Goal: Task Accomplishment & Management: Use online tool/utility

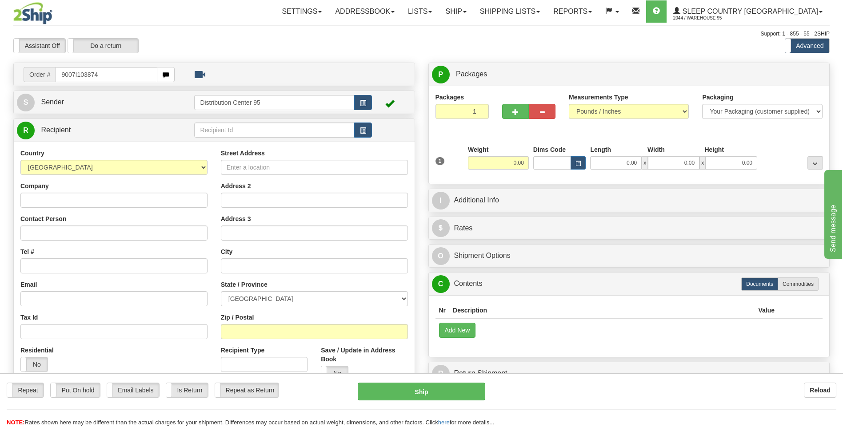
type input "9007I103874"
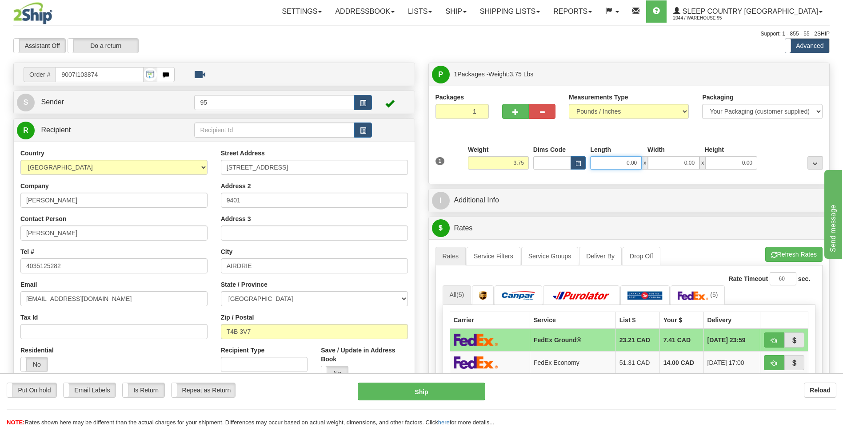
drag, startPoint x: 637, startPoint y: 161, endPoint x: 464, endPoint y: 159, distance: 173.2
click at [467, 160] on div "1 Weight 3.75 Dims Code 0.00" at bounding box center [629, 161] width 392 height 32
type input "17.00"
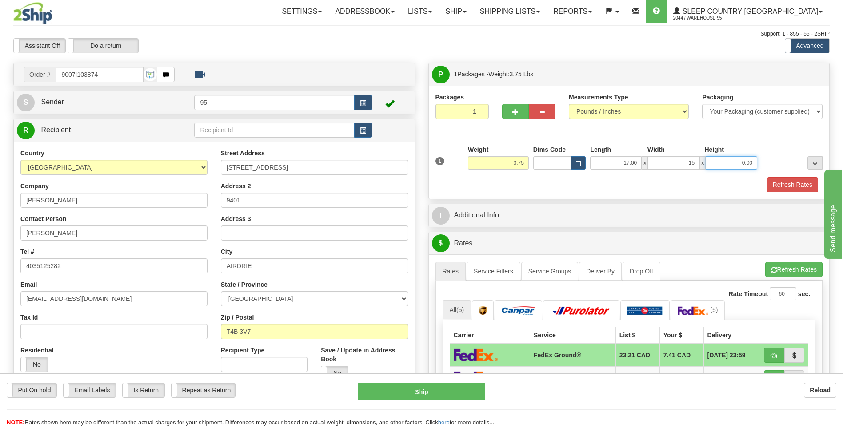
type input "15.00"
type input "7.00"
click at [790, 184] on button "Refresh Rates" at bounding box center [792, 184] width 51 height 15
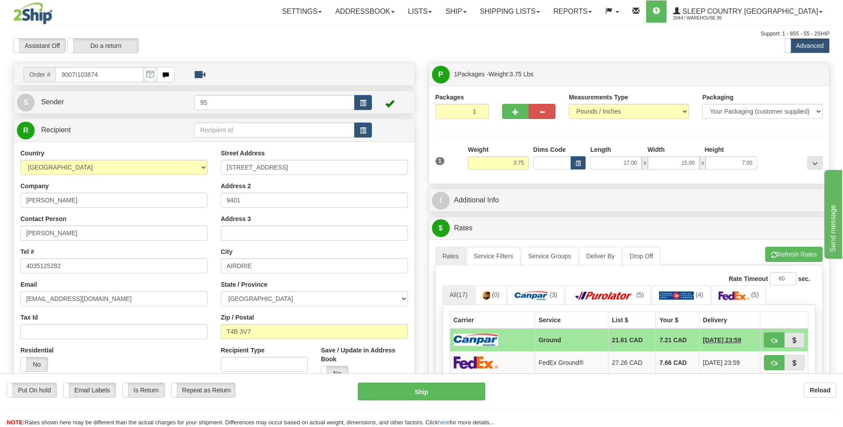
click at [701, 247] on ul "Rates Service Filters Service Groups Deliver By Drop Off Pickup Refresh Rates C…" at bounding box center [628, 256] width 387 height 19
click at [541, 342] on td "Ground" at bounding box center [570, 340] width 73 height 23
click at [391, 389] on button "Ship" at bounding box center [421, 392] width 127 height 18
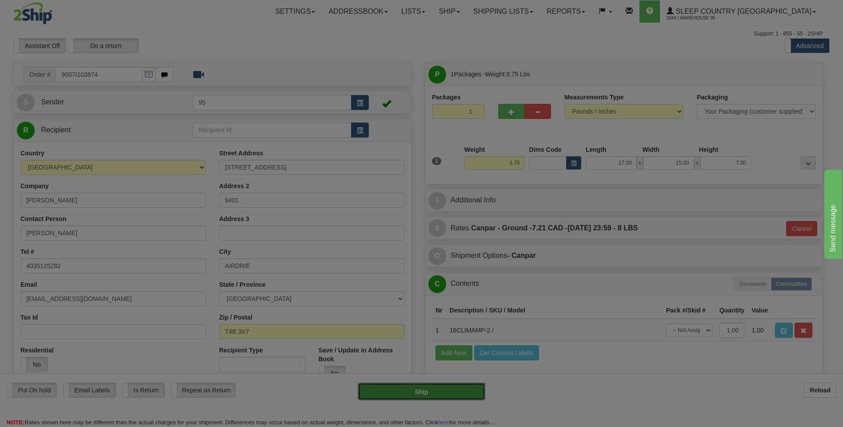
type input "1"
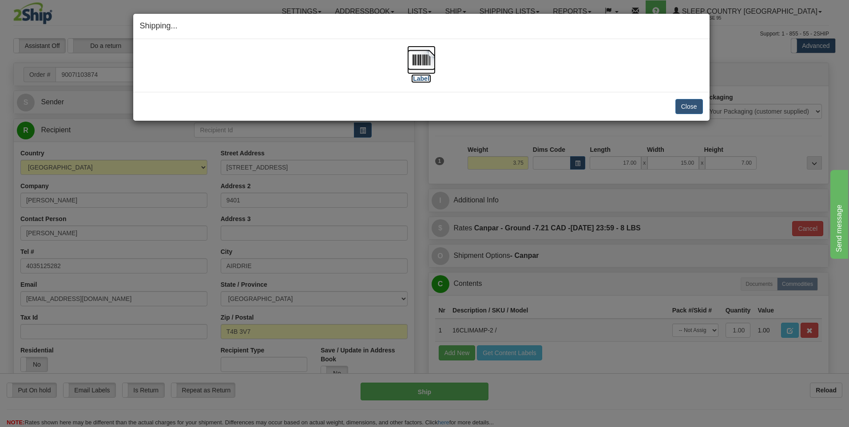
click at [425, 56] on img at bounding box center [421, 60] width 28 height 28
click at [704, 110] on div "Close Cancel Cancel Shipment and Quit Pickup Quit Pickup ONLY" at bounding box center [421, 106] width 577 height 29
click at [685, 106] on button "Close" at bounding box center [690, 106] width 28 height 15
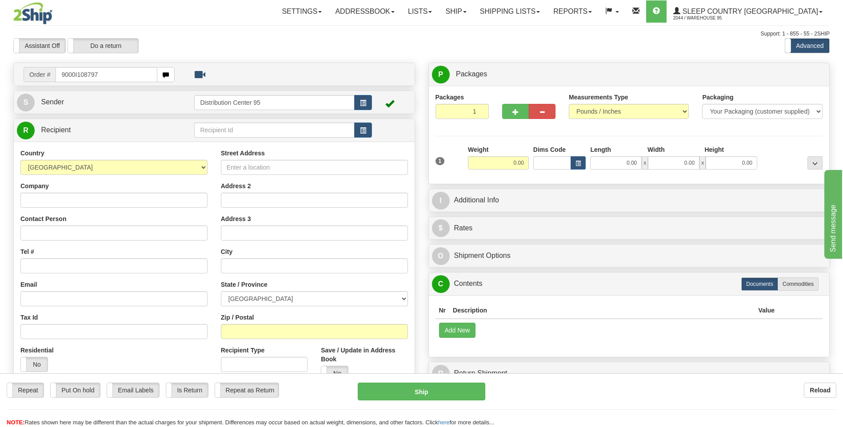
type input "9000I108797"
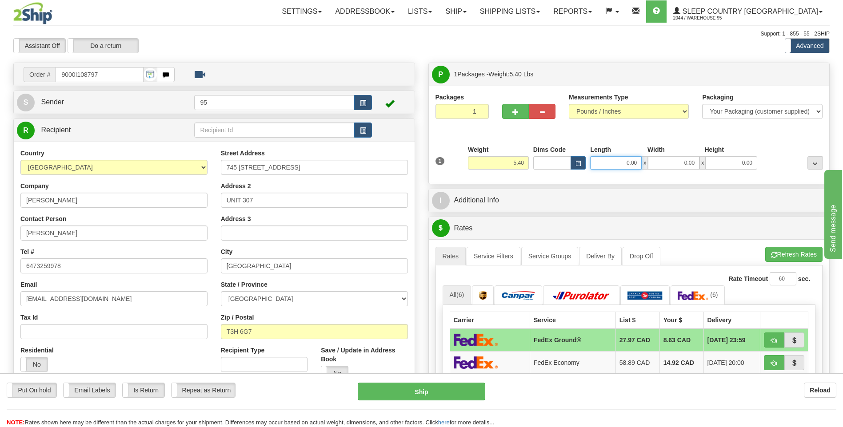
drag, startPoint x: 639, startPoint y: 163, endPoint x: 462, endPoint y: 155, distance: 176.5
click at [466, 157] on div "1 Weight 5.40 Dims Code 0.00" at bounding box center [629, 161] width 392 height 32
type input "23.00"
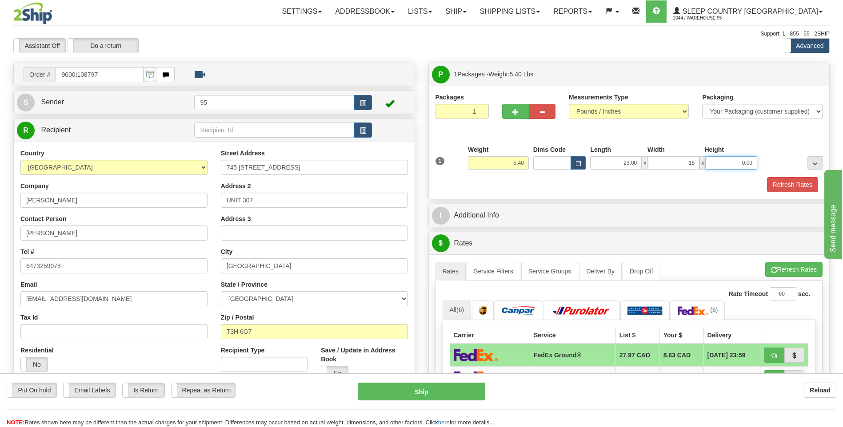
type input "18.00"
type input "7.00"
click at [797, 184] on button "Refresh Rates" at bounding box center [792, 184] width 51 height 15
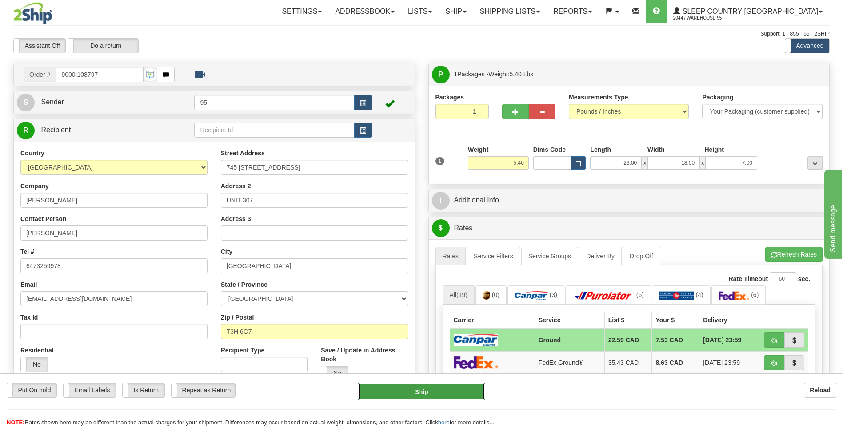
click at [432, 397] on button "Ship" at bounding box center [421, 392] width 127 height 18
type input "1"
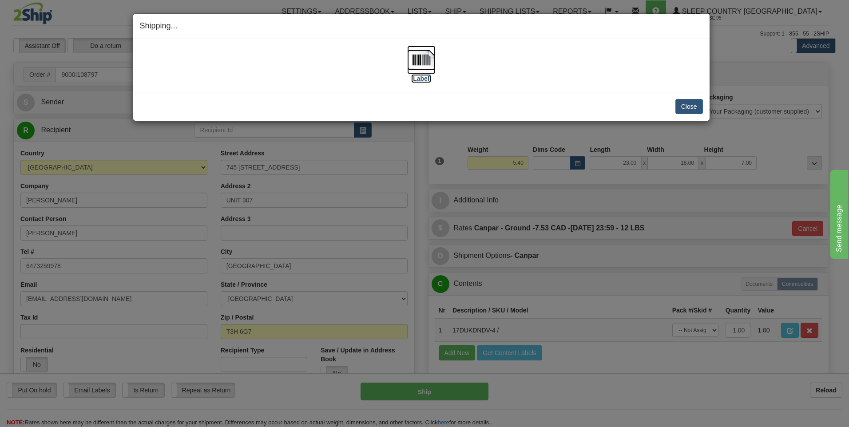
click at [429, 59] on img at bounding box center [421, 60] width 28 height 28
click at [701, 106] on button "Close" at bounding box center [690, 106] width 28 height 15
click at [693, 108] on button "Close" at bounding box center [690, 106] width 28 height 15
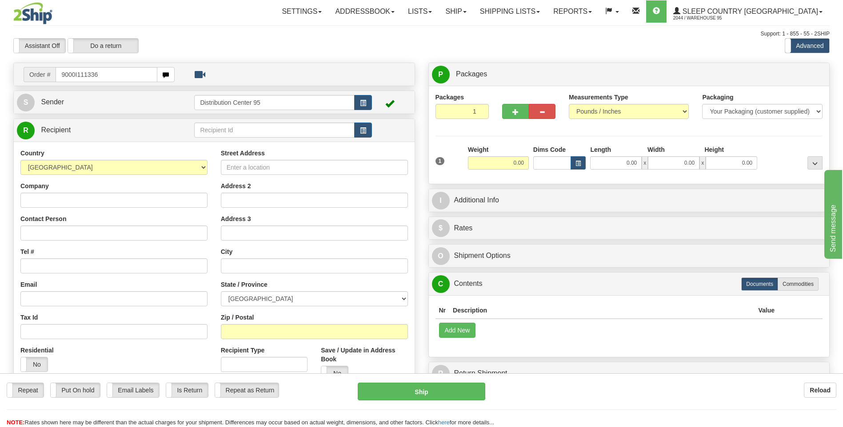
type input "9000I111336"
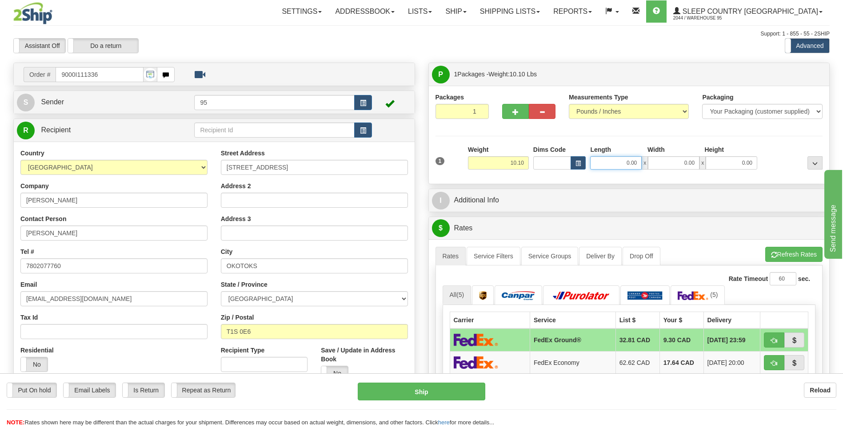
drag, startPoint x: 637, startPoint y: 163, endPoint x: 527, endPoint y: 164, distance: 109.7
click at [527, 164] on div "1 Weight 10.10 Dims Code x x" at bounding box center [629, 161] width 392 height 32
type input "17.00"
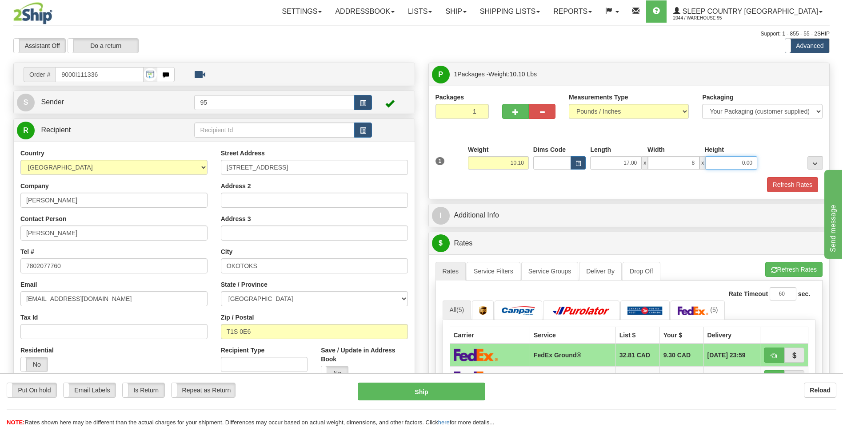
type input "8.00"
type input "0.00"
drag, startPoint x: 694, startPoint y: 161, endPoint x: 660, endPoint y: 162, distance: 34.7
click at [660, 162] on input "8.00" at bounding box center [674, 162] width 52 height 13
type input "16.00"
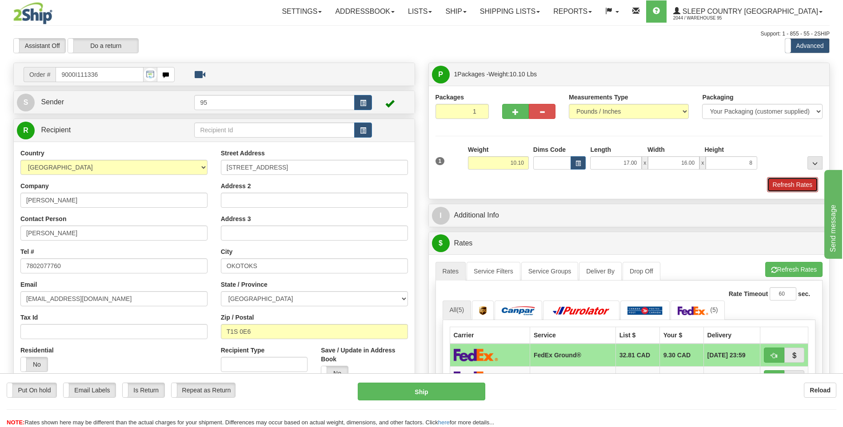
type input "8.00"
click at [795, 179] on button "Refresh Rates" at bounding box center [792, 184] width 51 height 15
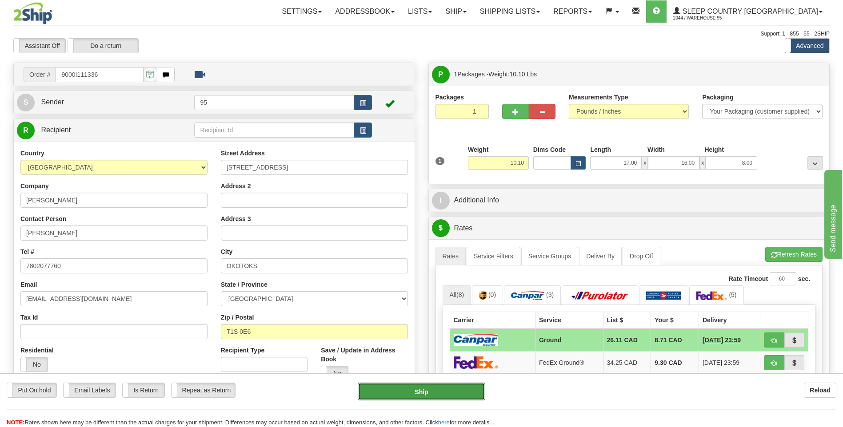
click at [425, 391] on button "Ship" at bounding box center [421, 392] width 127 height 18
type input "1"
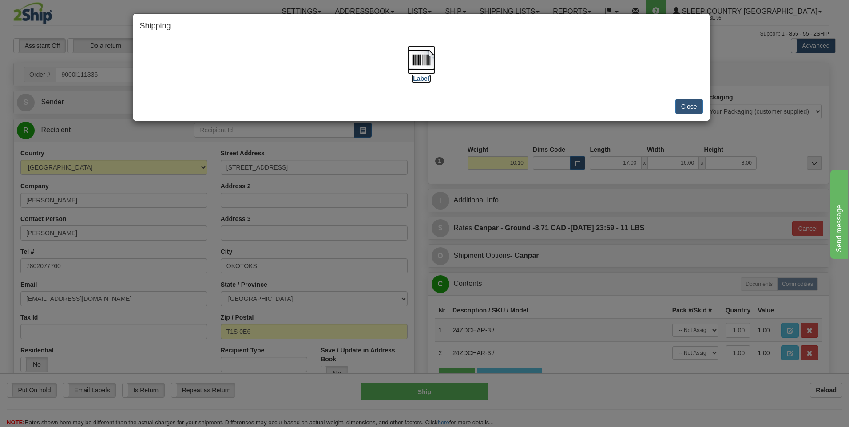
click at [423, 54] on img at bounding box center [421, 60] width 28 height 28
click at [692, 103] on button "Close" at bounding box center [690, 106] width 28 height 15
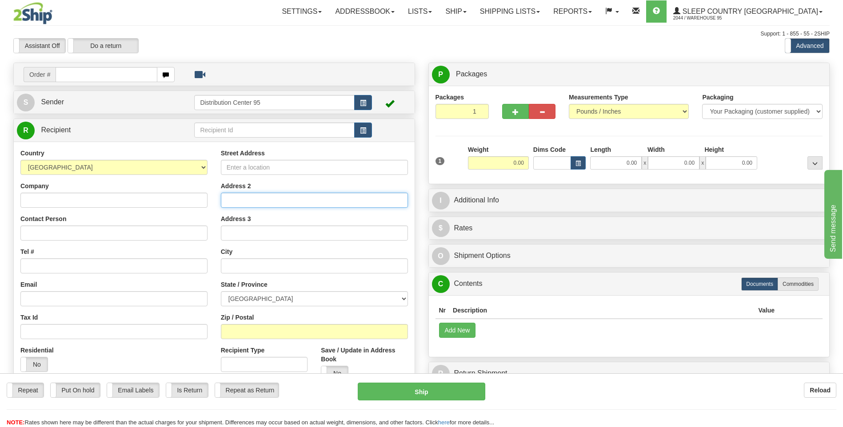
click at [256, 203] on input "Address 2" at bounding box center [314, 200] width 187 height 15
type input "9000I108847"
drag, startPoint x: 109, startPoint y: 75, endPoint x: 72, endPoint y: 74, distance: 37.8
click at [72, 74] on input "text" at bounding box center [106, 74] width 101 height 15
type input "9000I108847"
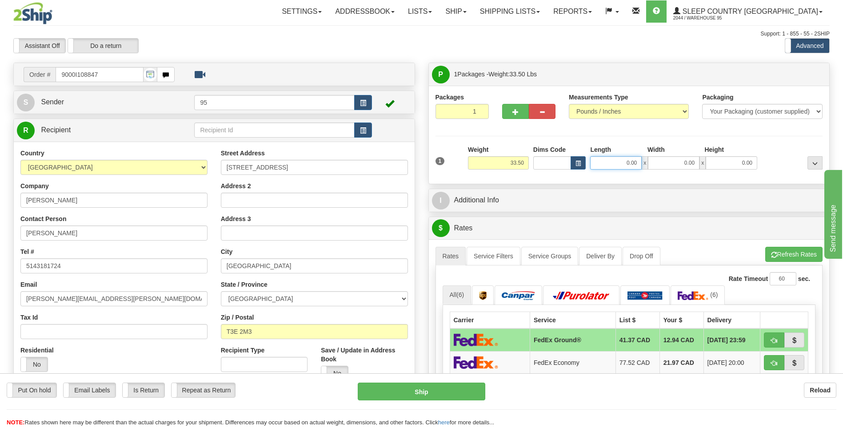
drag, startPoint x: 637, startPoint y: 162, endPoint x: 504, endPoint y: 166, distance: 132.9
click at [504, 166] on div "1 Weight 33.50 Dims Code x x" at bounding box center [629, 161] width 392 height 32
type input "42.00"
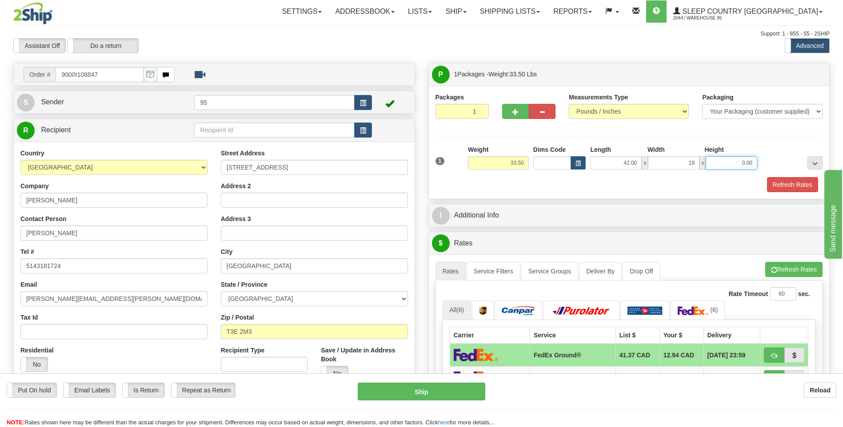
type input "18.00"
drag, startPoint x: 791, startPoint y: 184, endPoint x: 751, endPoint y: 183, distance: 40.4
click at [773, 183] on button "Refresh Rates" at bounding box center [792, 184] width 51 height 15
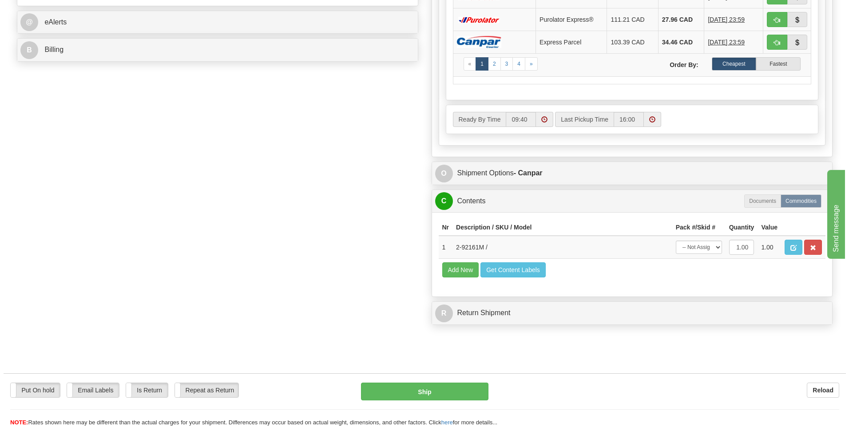
scroll to position [400, 0]
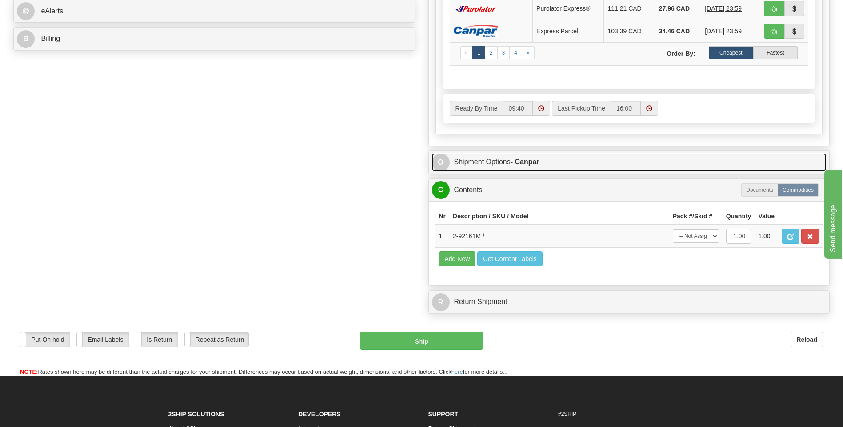
click at [446, 166] on span "O" at bounding box center [441, 163] width 18 height 18
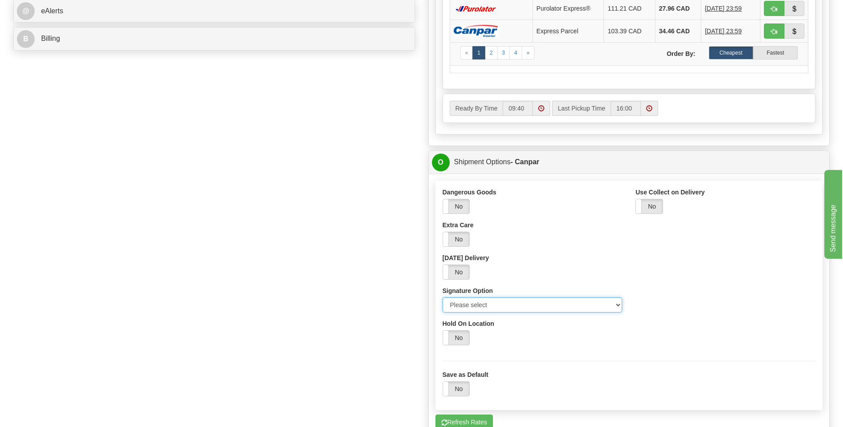
drag, startPoint x: 540, startPoint y: 306, endPoint x: 521, endPoint y: 302, distance: 19.4
click at [540, 306] on select "Please select No Signature Required Signature Required Adult Signature" at bounding box center [532, 305] width 180 height 15
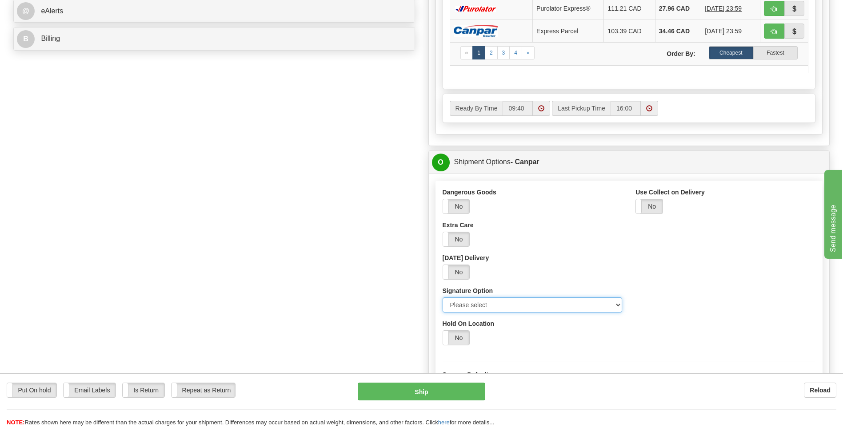
select select "3"
click at [442, 298] on select "Please select No Signature Required Signature Required Adult Signature" at bounding box center [532, 305] width 180 height 15
click at [412, 395] on button "Ship" at bounding box center [421, 392] width 127 height 18
type input "1"
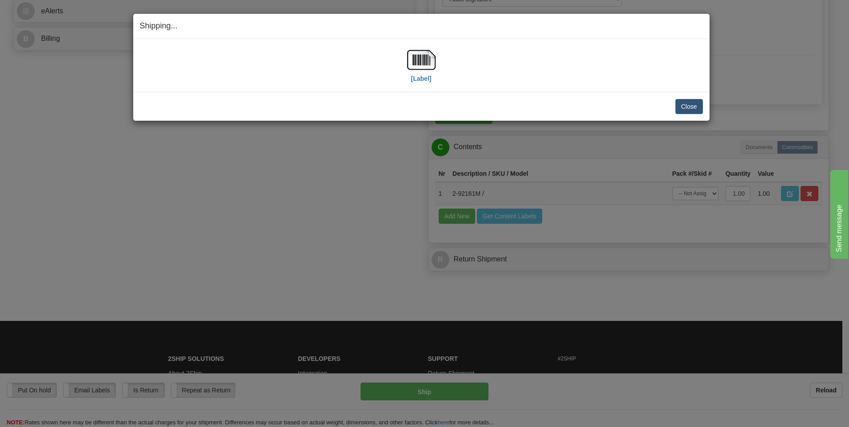
click at [438, 58] on div "[Label]" at bounding box center [421, 66] width 563 height 40
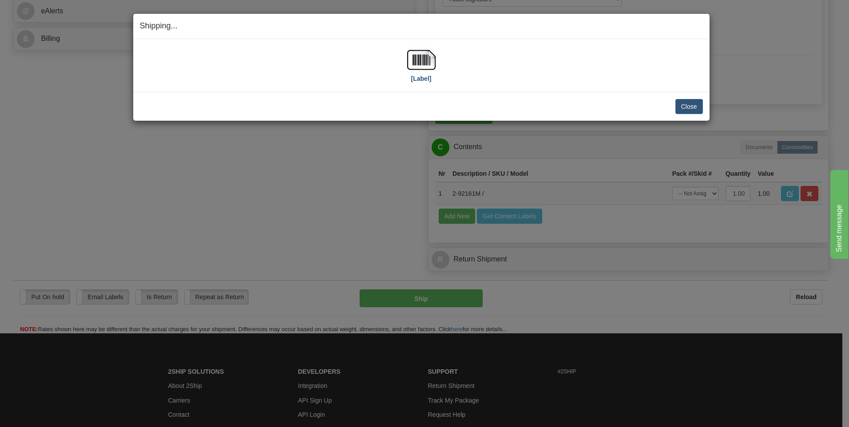
click at [435, 59] on div "[Label]" at bounding box center [421, 66] width 563 height 40
drag, startPoint x: 435, startPoint y: 59, endPoint x: 429, endPoint y: 60, distance: 6.7
click at [429, 60] on img at bounding box center [421, 60] width 28 height 28
click at [687, 108] on button "Close" at bounding box center [690, 106] width 28 height 15
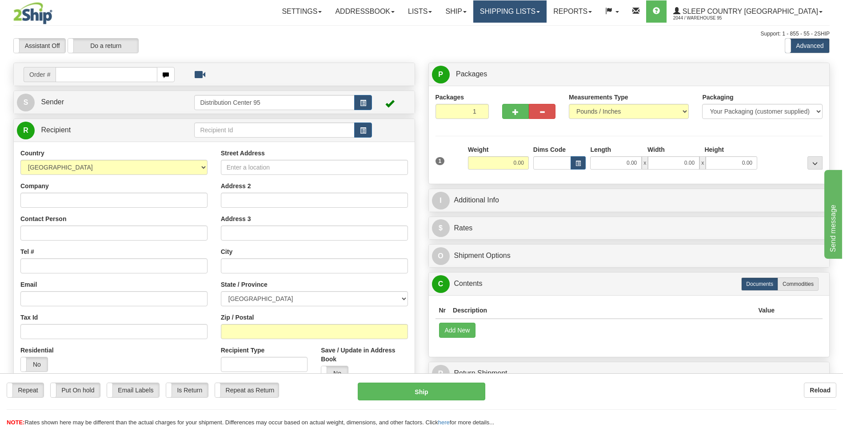
click at [546, 12] on link "Shipping lists" at bounding box center [509, 11] width 73 height 22
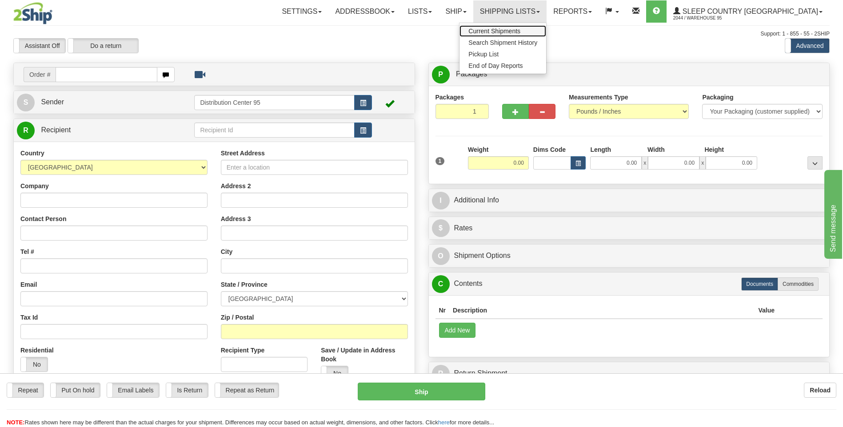
click at [520, 30] on span "Current Shipments" at bounding box center [494, 31] width 52 height 7
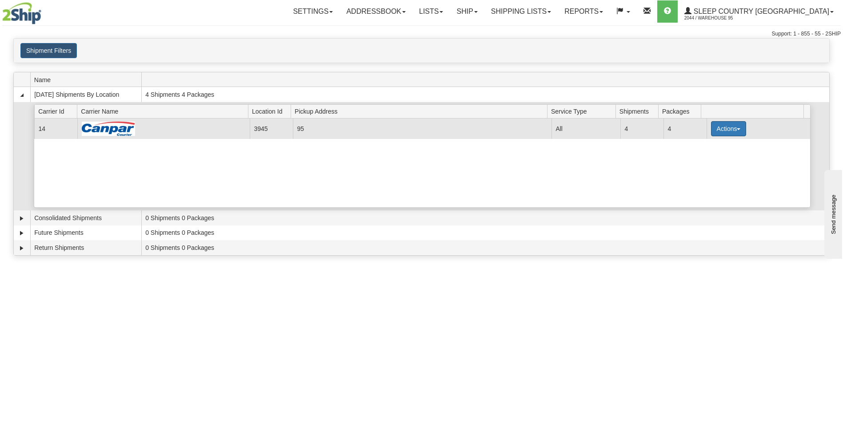
click at [736, 127] on button "Actions" at bounding box center [729, 128] width 36 height 15
click at [704, 158] on span "Close" at bounding box center [693, 157] width 20 height 6
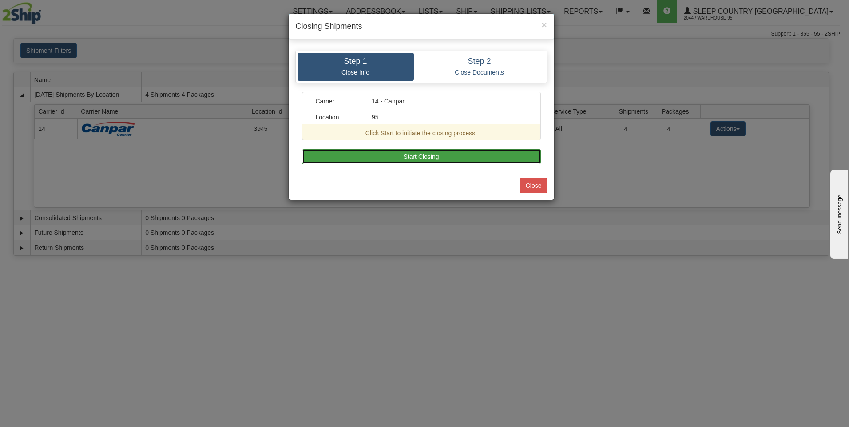
click at [399, 155] on button "Start Closing" at bounding box center [421, 156] width 239 height 15
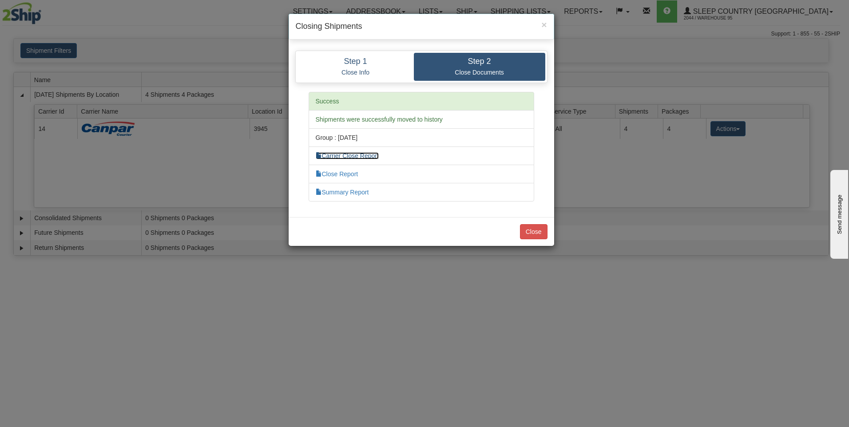
click at [343, 156] on link "Carrier Close Report" at bounding box center [347, 155] width 63 height 7
click at [344, 193] on link "Summary Report" at bounding box center [342, 192] width 53 height 7
drag, startPoint x: 533, startPoint y: 232, endPoint x: 391, endPoint y: 233, distance: 141.7
click at [530, 233] on button "Close" at bounding box center [534, 231] width 28 height 15
